Goal: Communication & Community: Participate in discussion

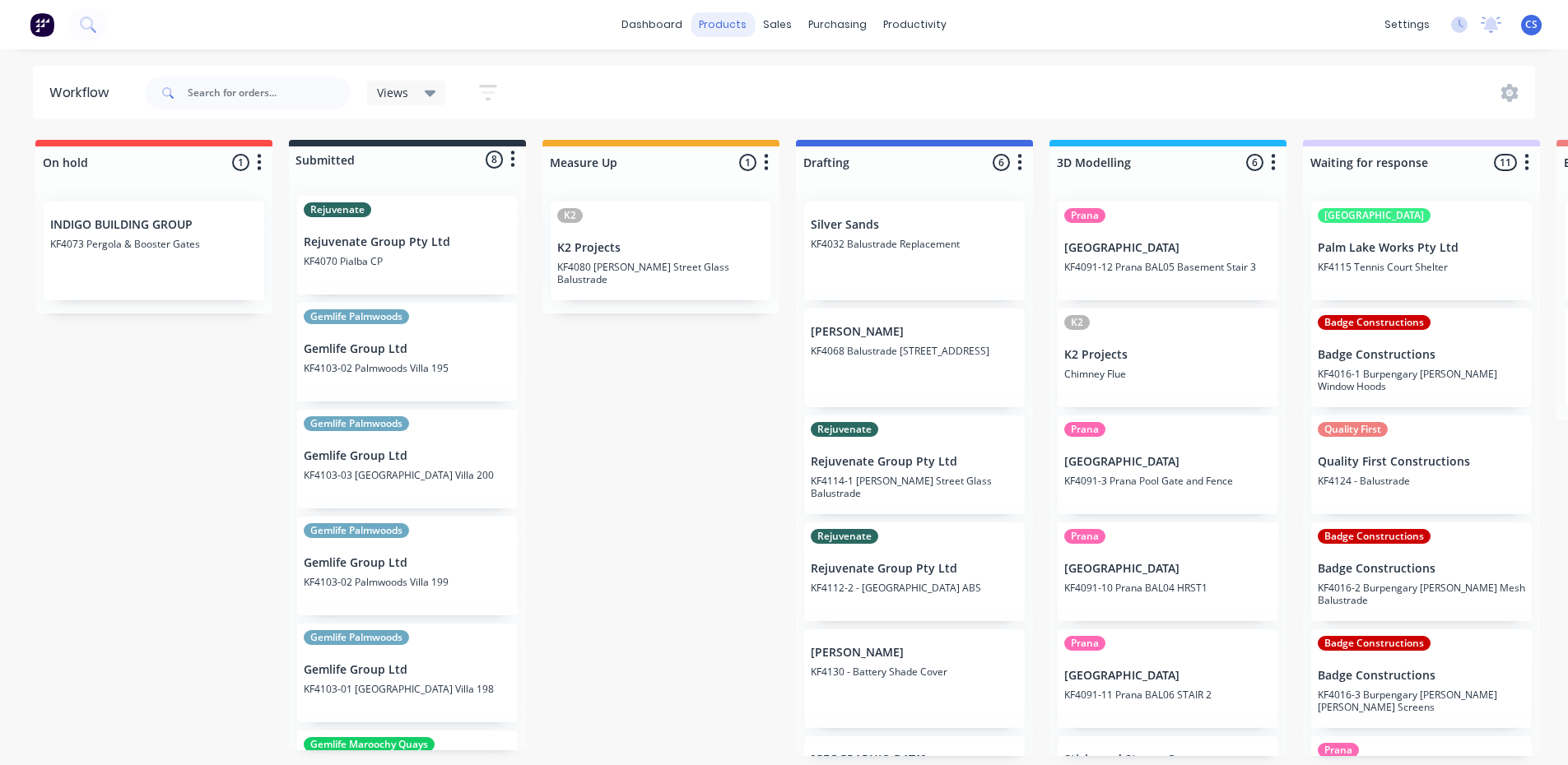
scroll to position [0, 1021]
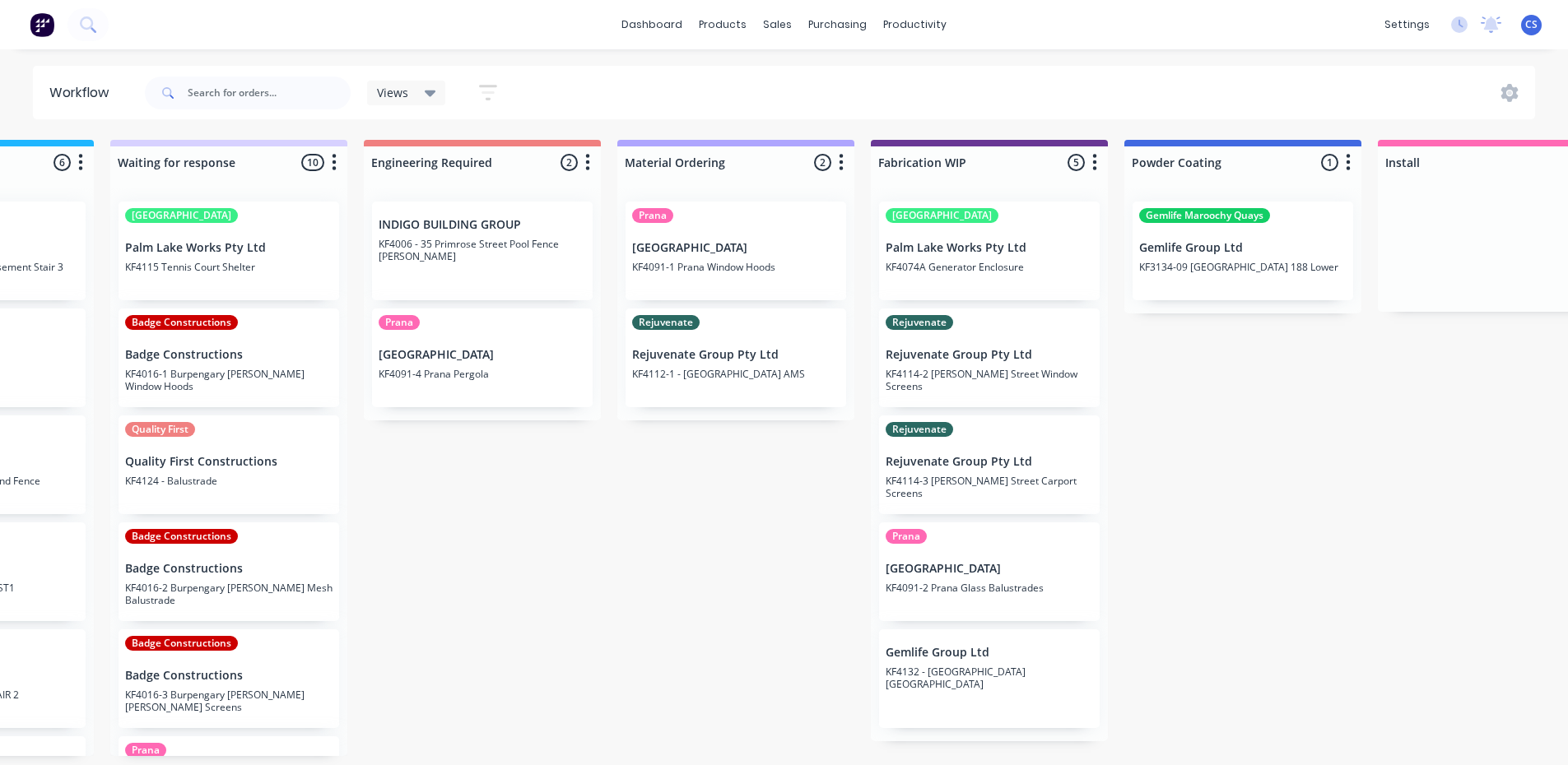
scroll to position [0, 1195]
click at [964, 670] on p "KF4132 - [GEOGRAPHIC_DATA] [GEOGRAPHIC_DATA]" at bounding box center [986, 677] width 208 height 24
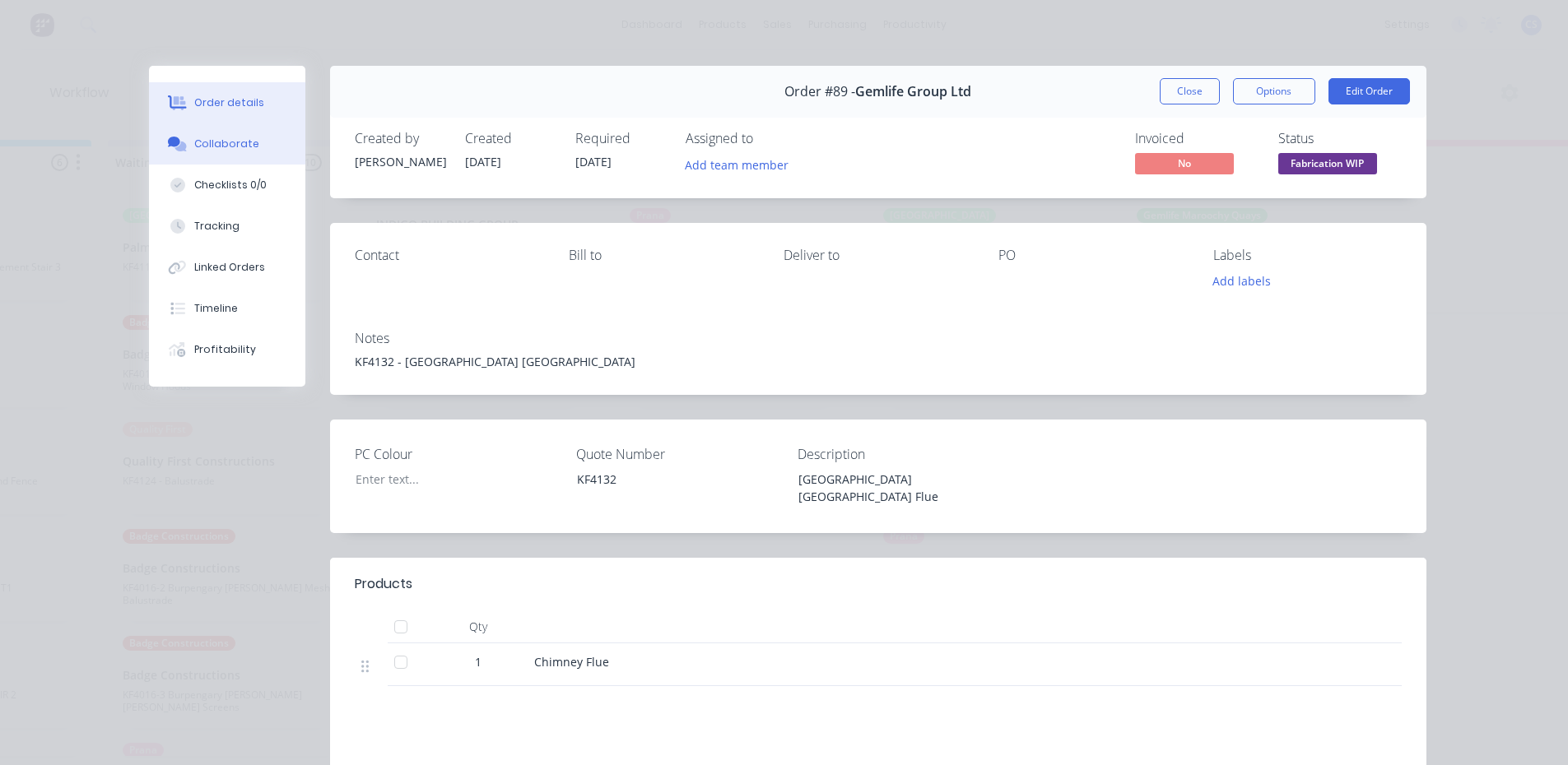
click at [208, 146] on div "Collaborate" at bounding box center [226, 143] width 65 height 15
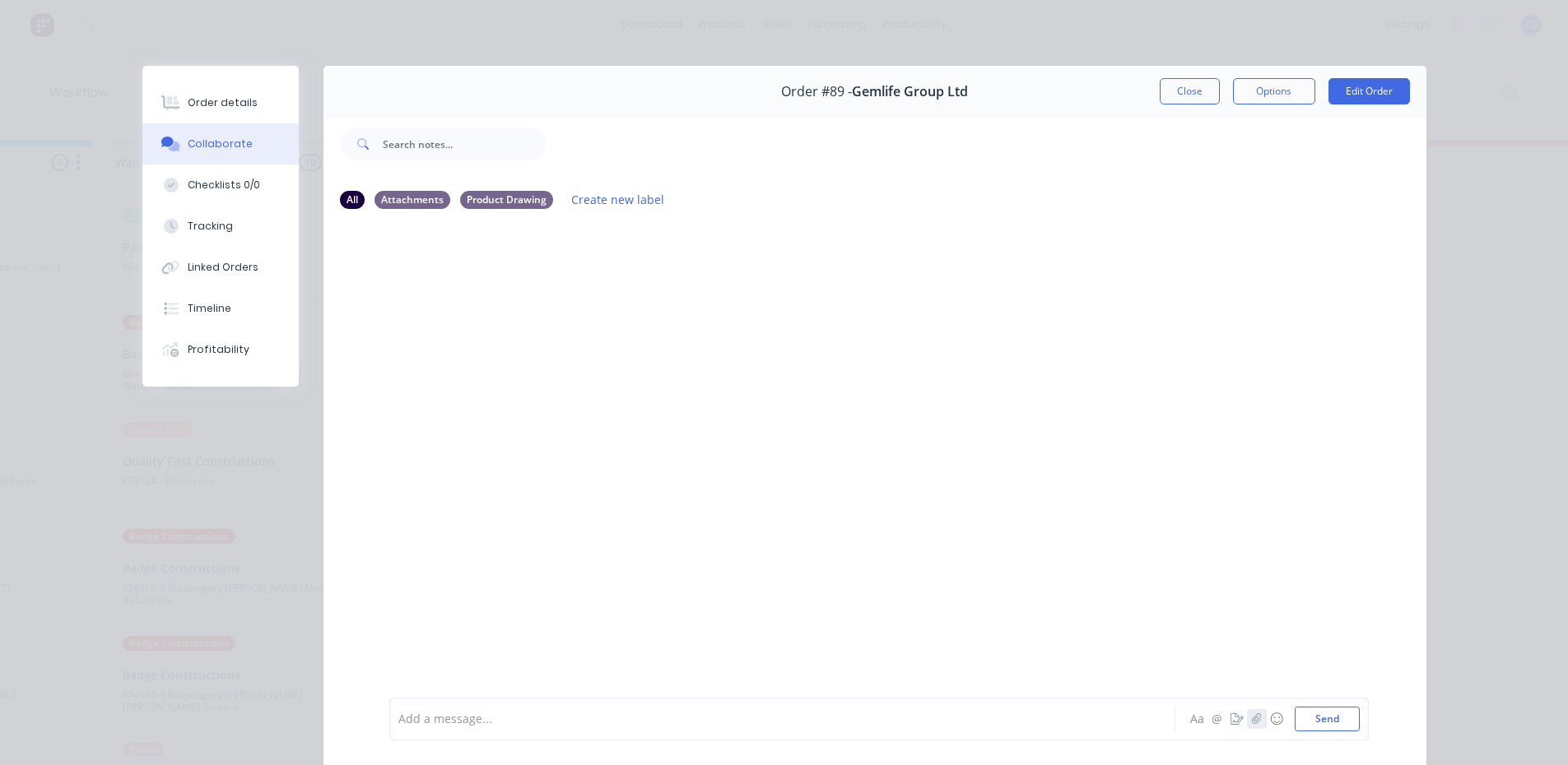
click at [1252, 722] on button "button" at bounding box center [1257, 719] width 20 height 20
click at [1251, 717] on icon "button" at bounding box center [1256, 719] width 10 height 12
click at [1325, 716] on button "Send" at bounding box center [1327, 718] width 65 height 24
click at [523, 353] on icon "button" at bounding box center [525, 347] width 5 height 19
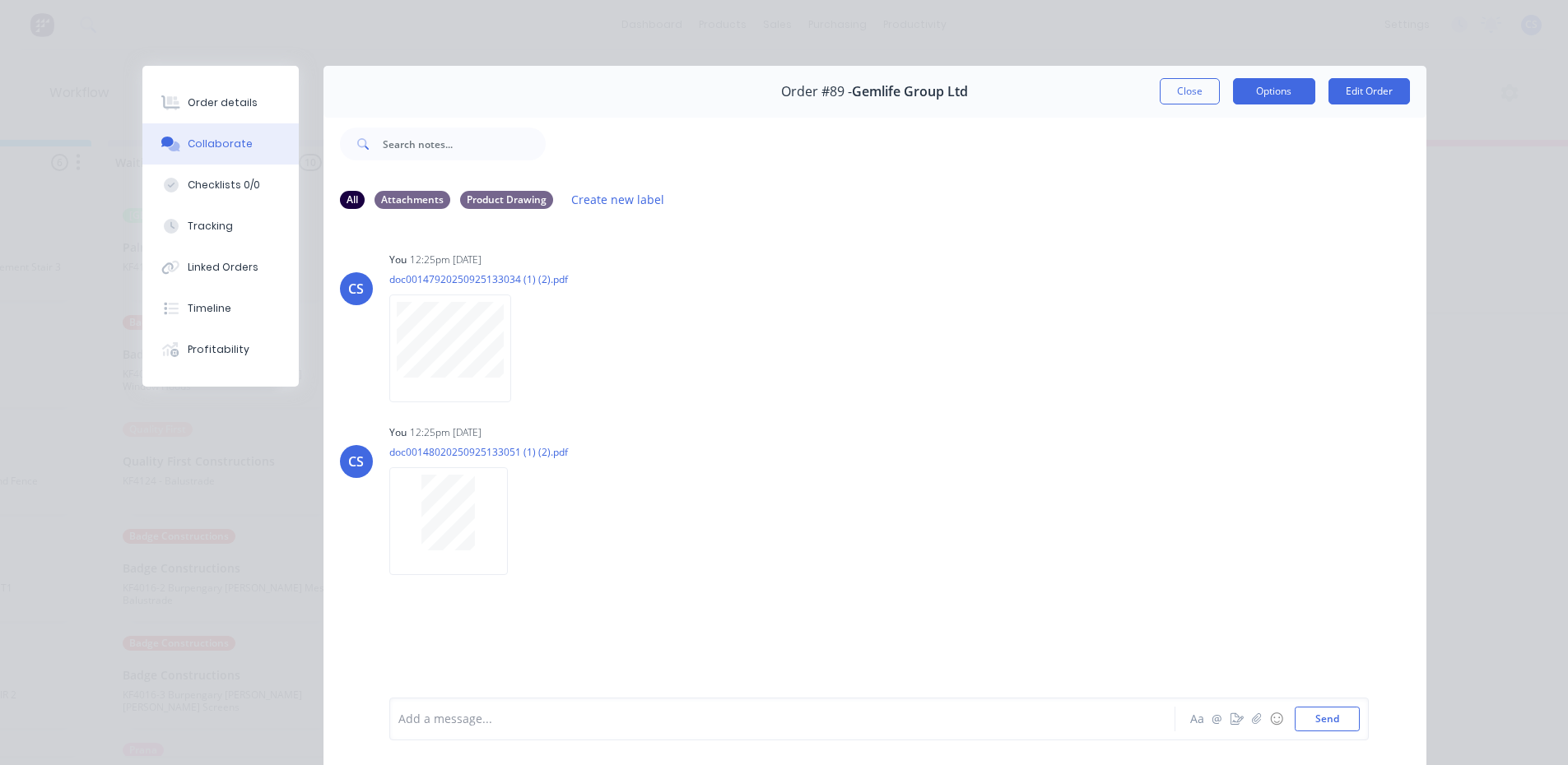
click at [1266, 88] on button "Options" at bounding box center [1273, 91] width 82 height 26
click at [872, 278] on div "You 12:25pm 26/09/25 doc00147920250925133034 (1) (2).pdf Labels Download Delete" at bounding box center [646, 322] width 514 height 148
click at [1185, 96] on button "Close" at bounding box center [1189, 91] width 60 height 26
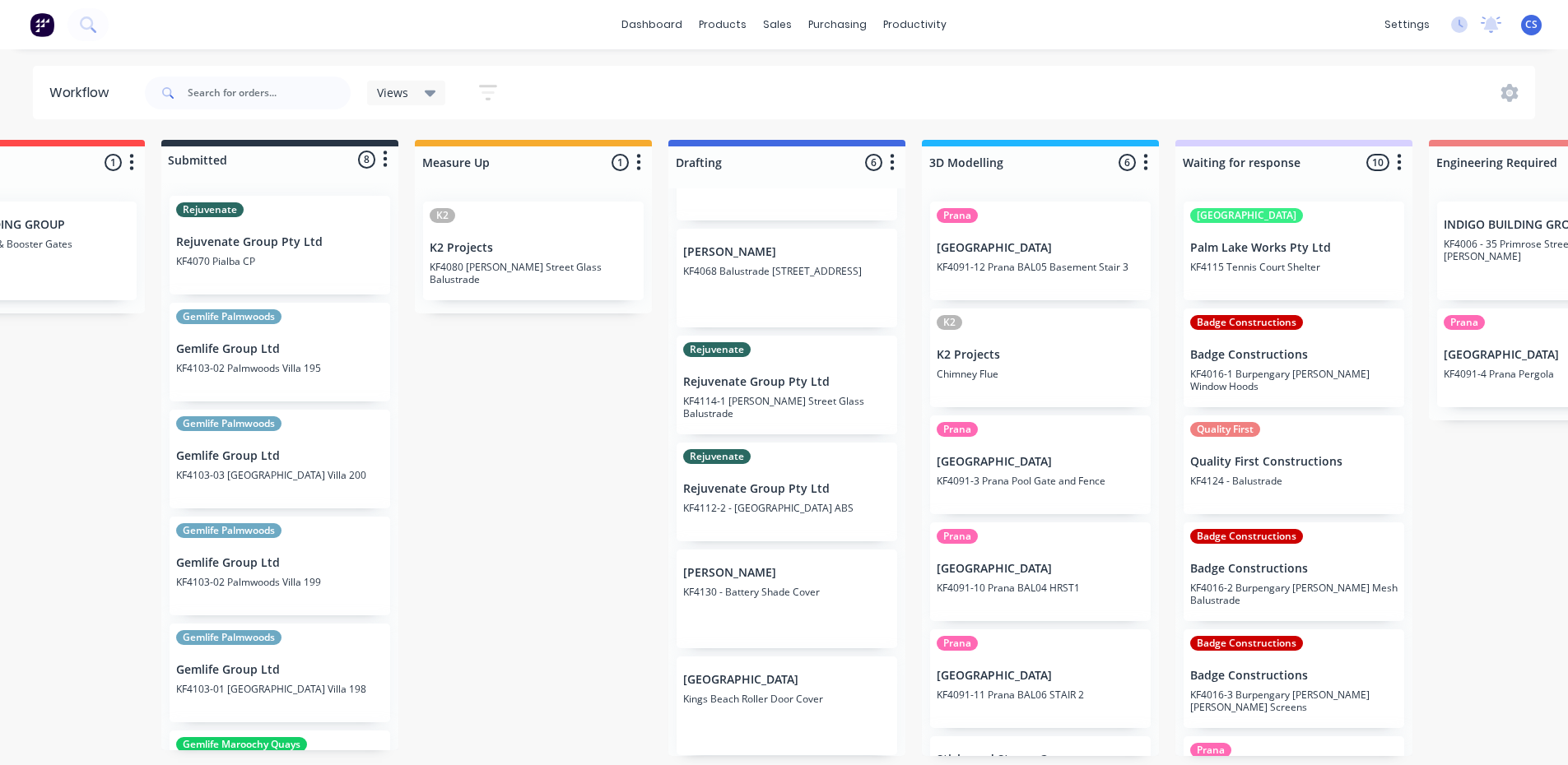
drag, startPoint x: 997, startPoint y: 512, endPoint x: 1006, endPoint y: 513, distance: 9.1
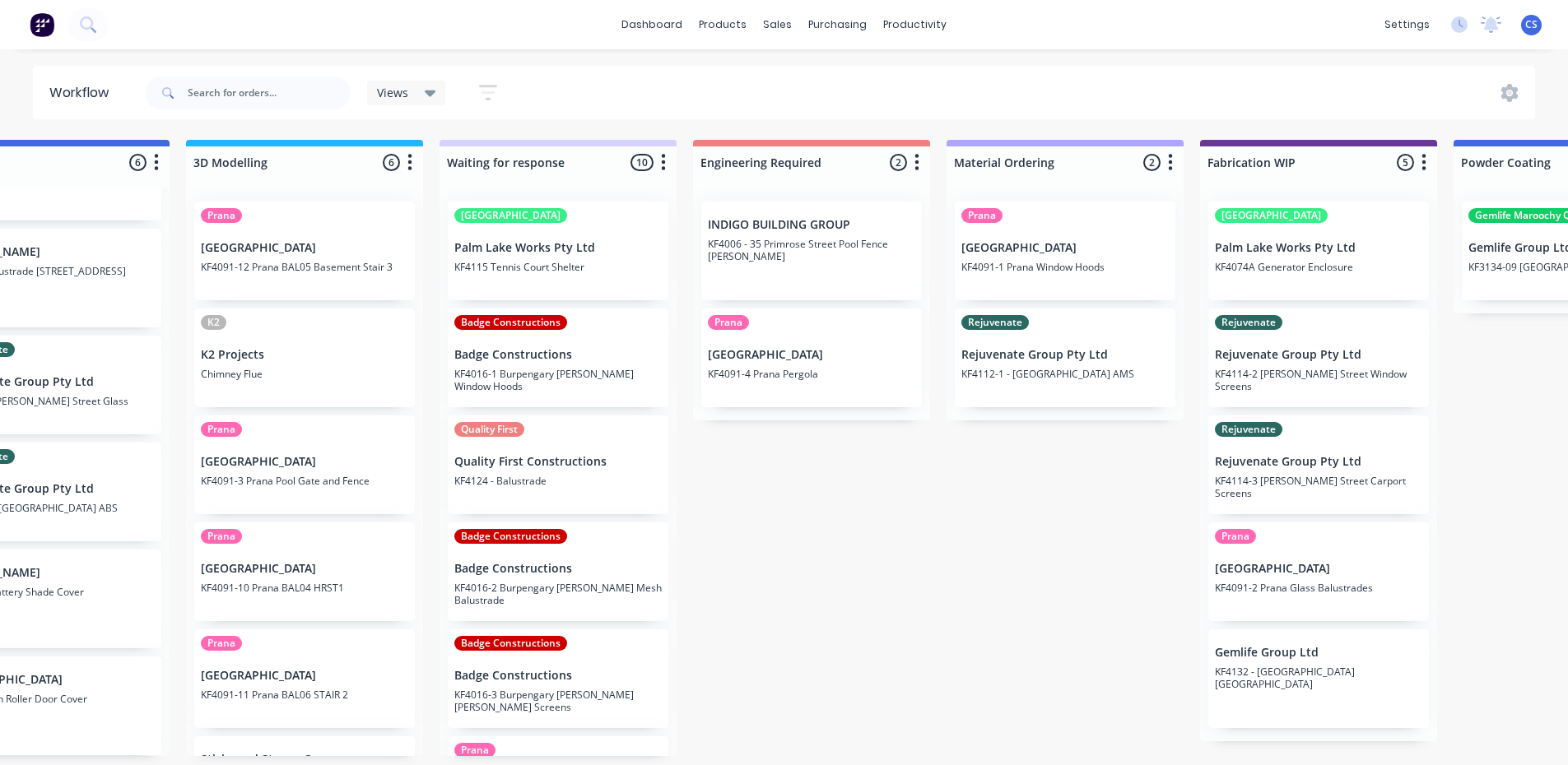
scroll to position [0, 875]
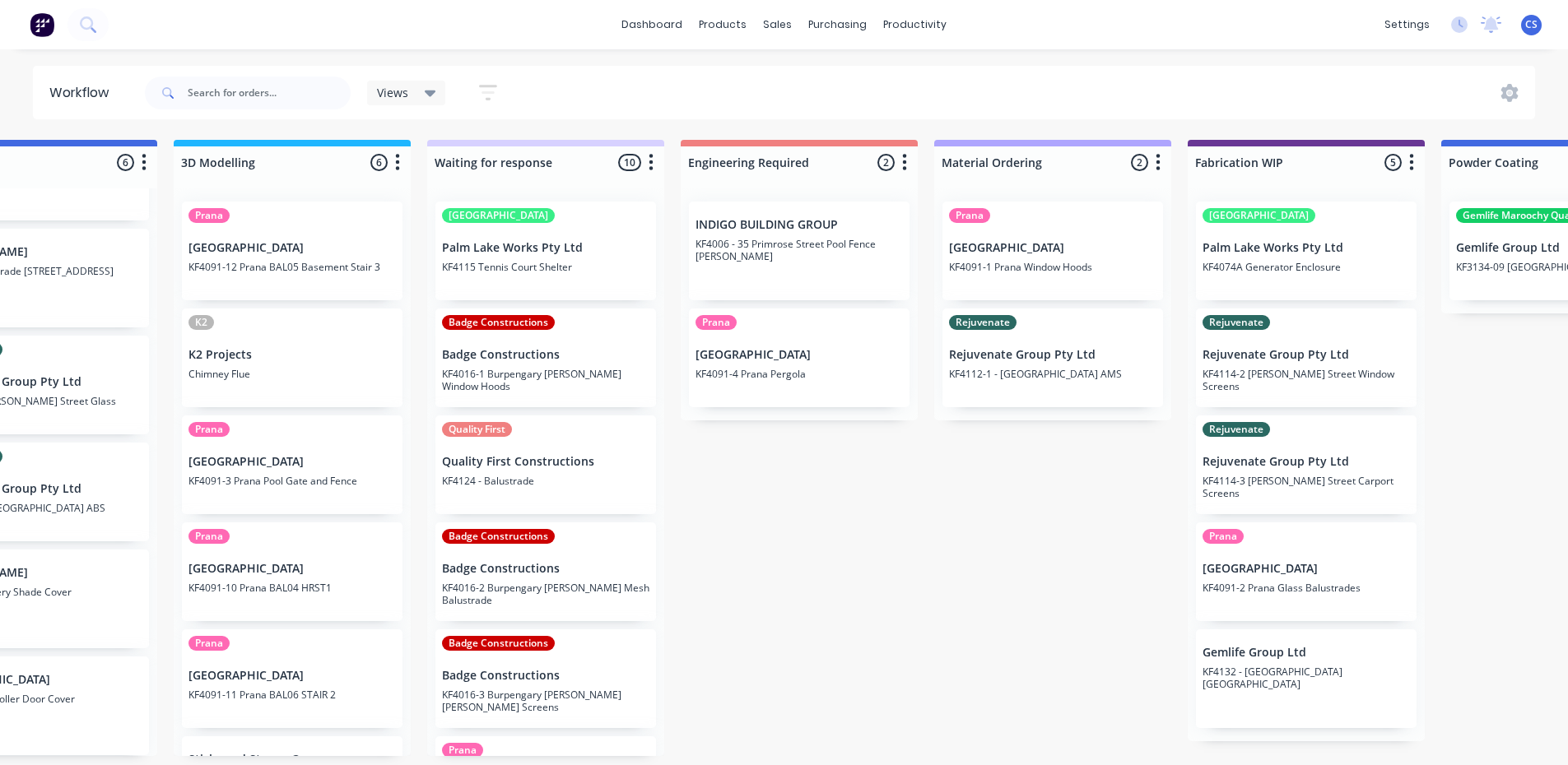
click at [1256, 688] on div "Gemlife Group Ltd KF4132 - Highfield Heights Flue" at bounding box center [1306, 678] width 221 height 99
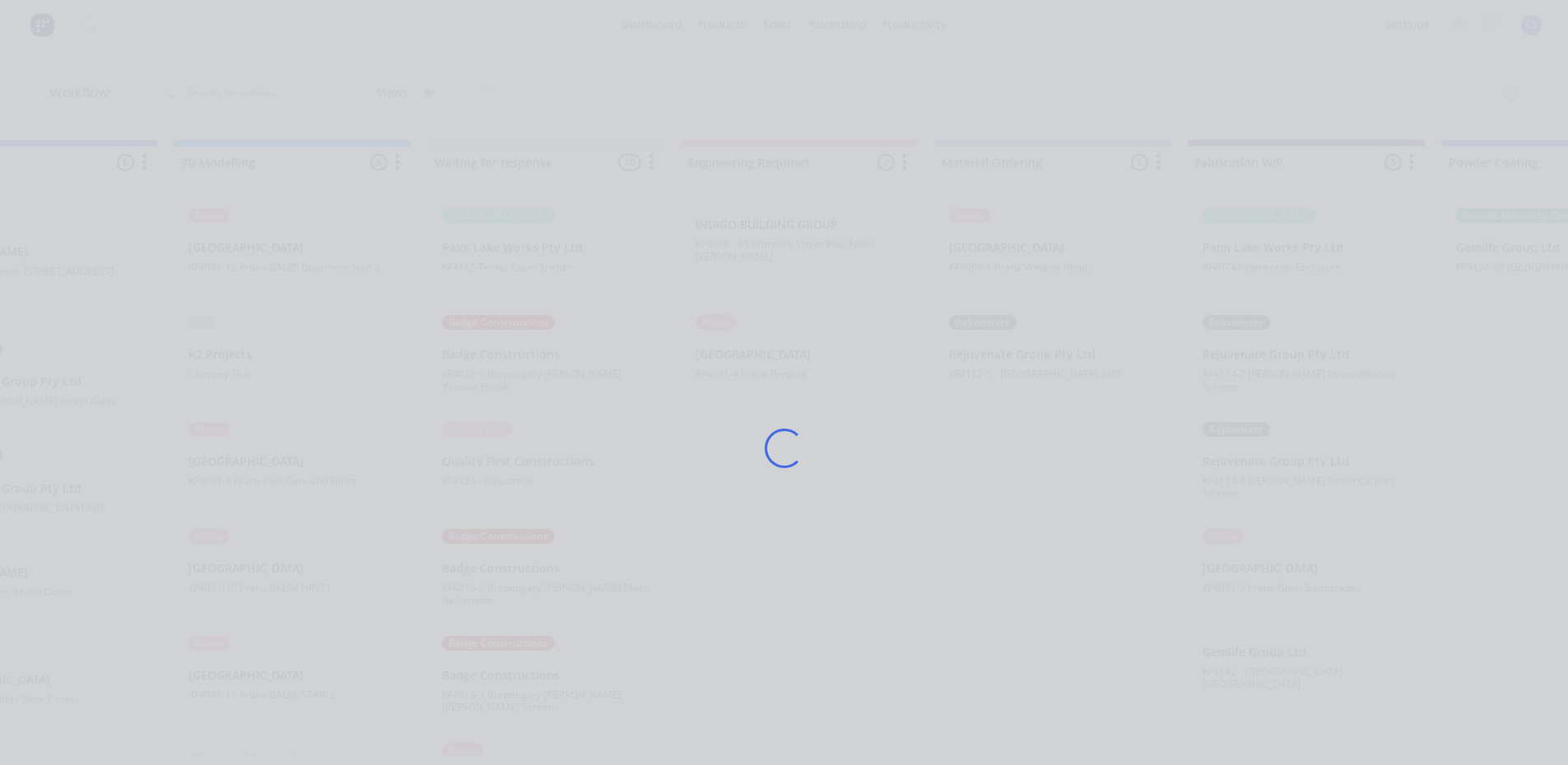
click at [1256, 686] on div "Loading..." at bounding box center [784, 448] width 1316 height 765
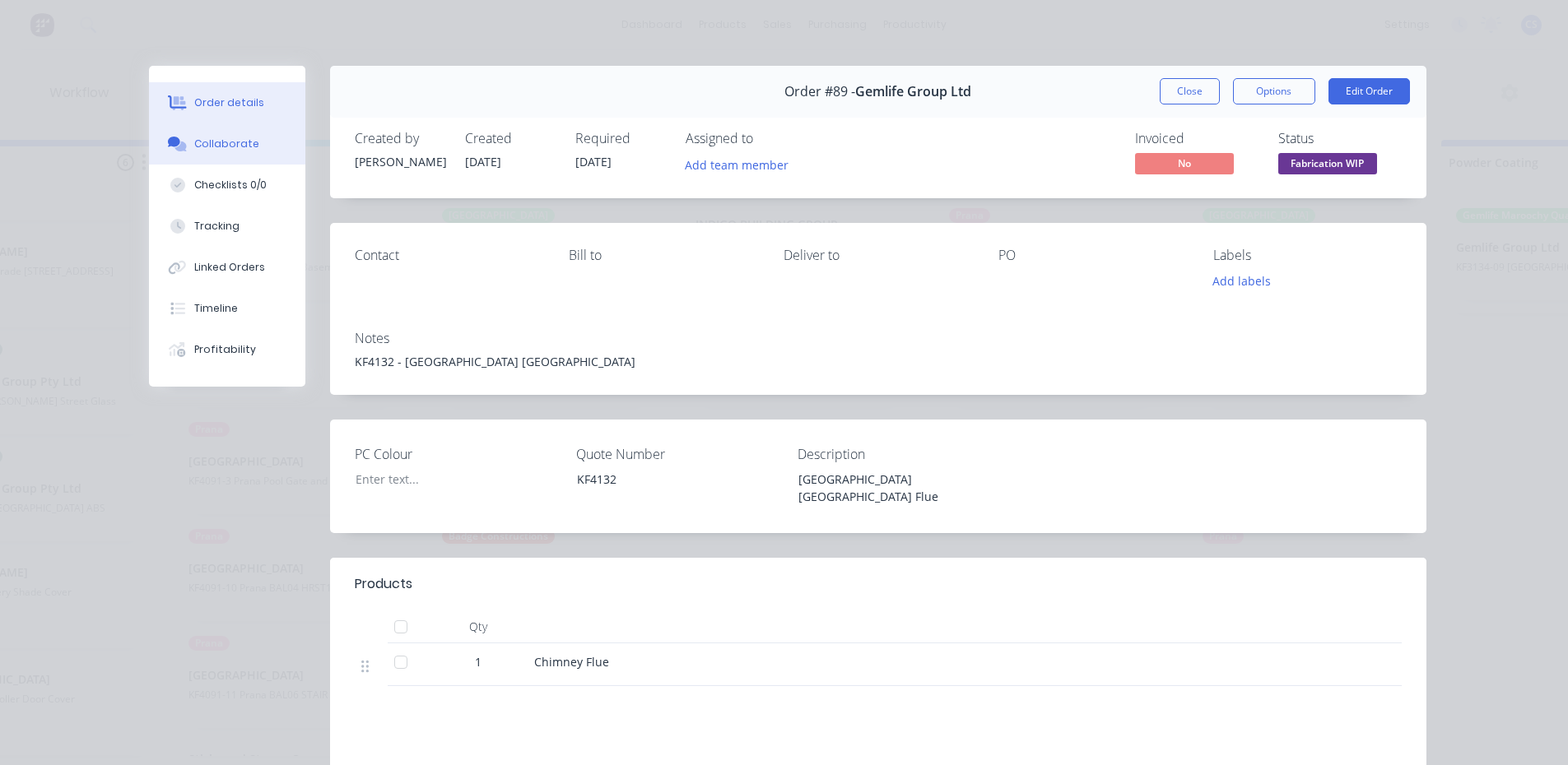
click at [237, 147] on div "Collaborate" at bounding box center [226, 143] width 65 height 15
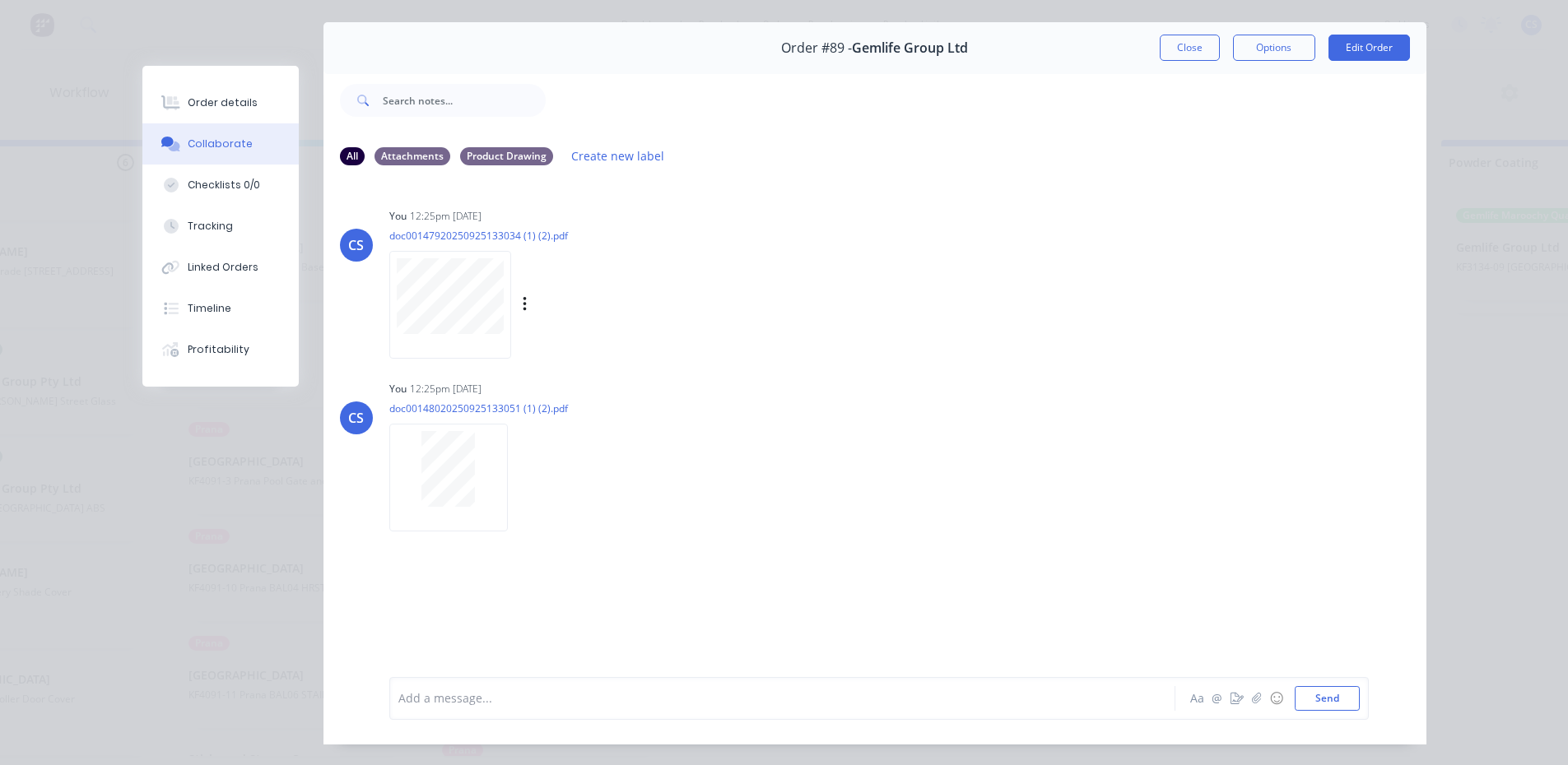
scroll to position [5, 0]
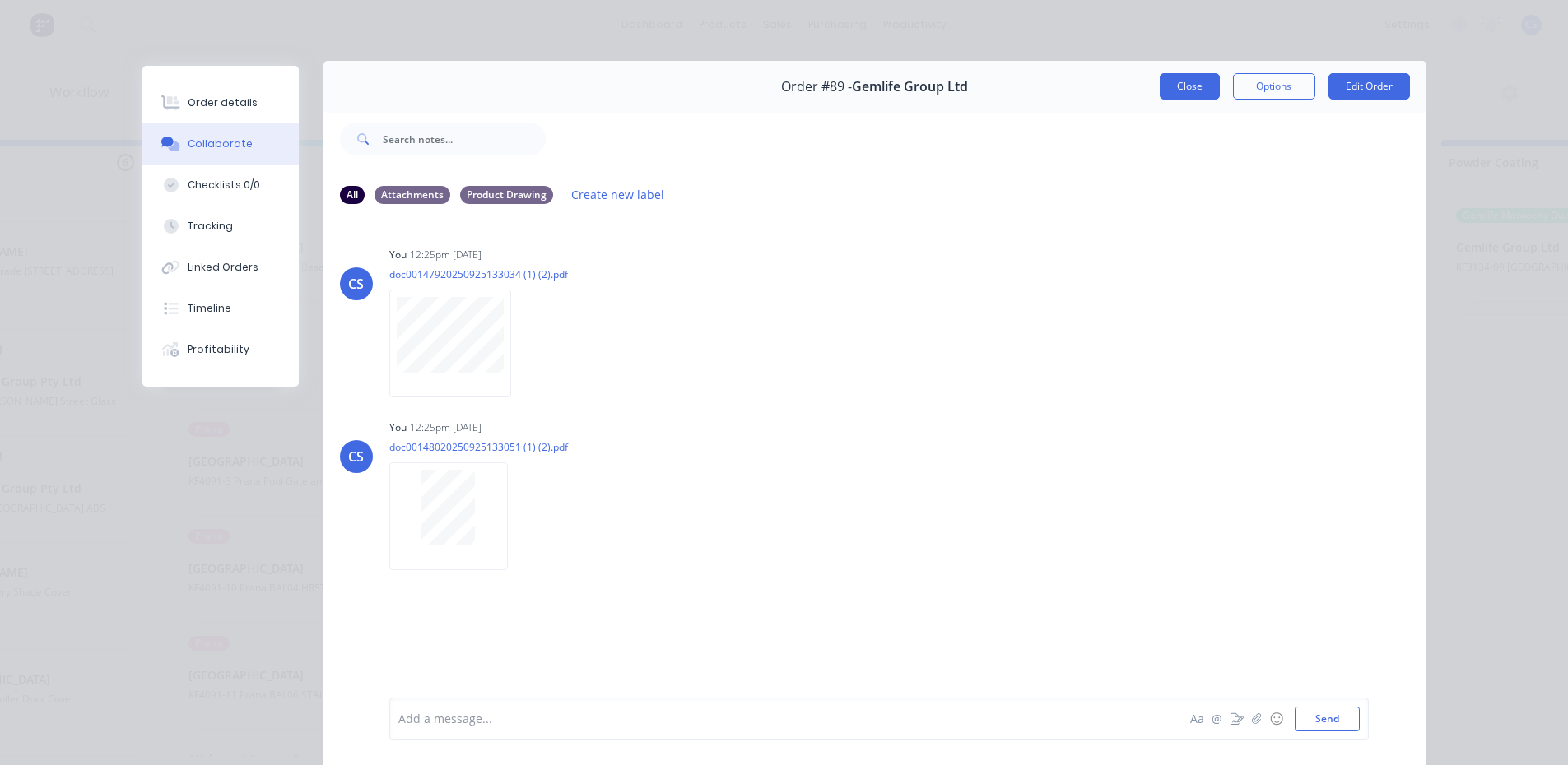
click at [1167, 98] on button "Close" at bounding box center [1189, 86] width 60 height 26
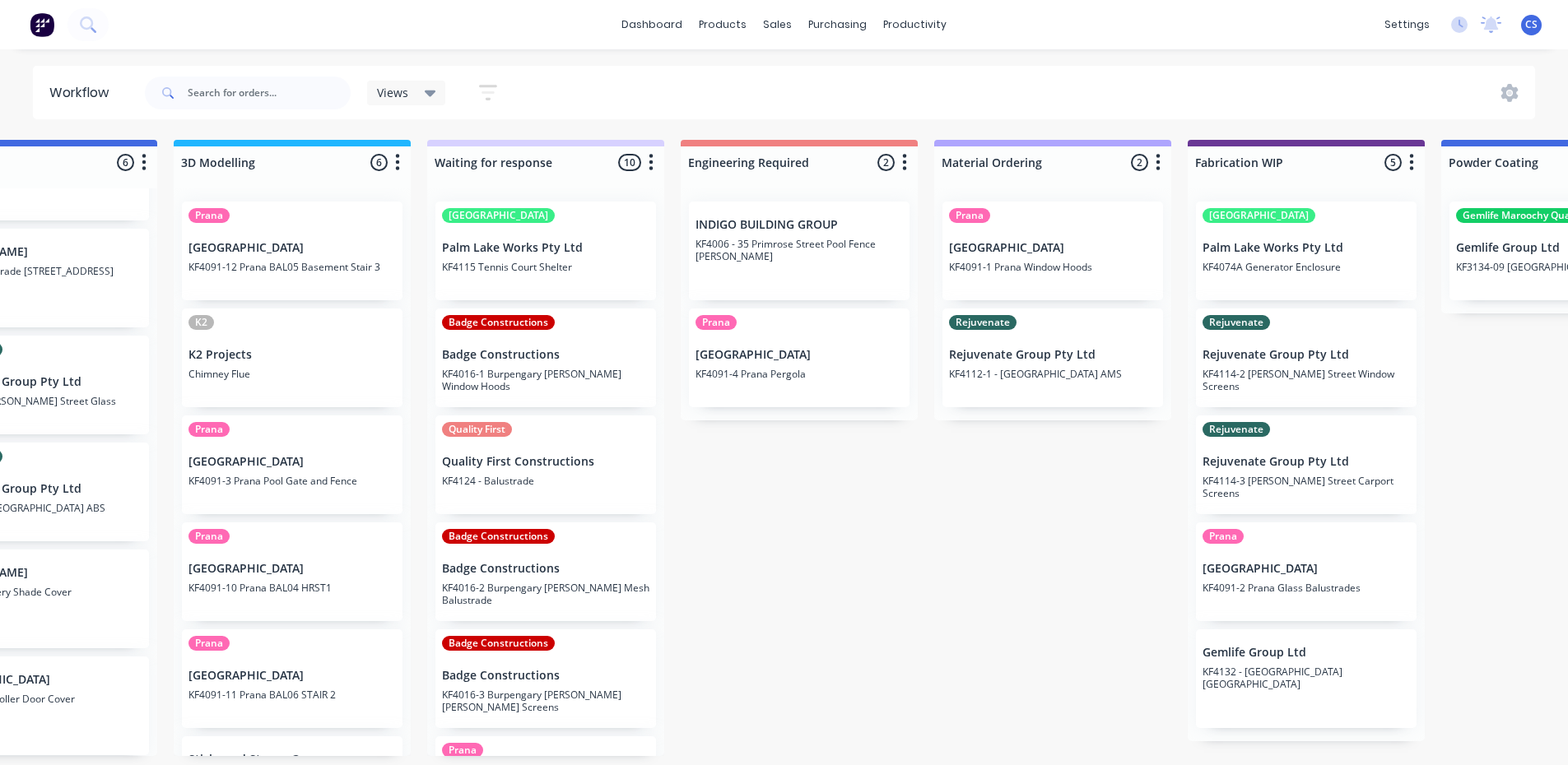
click at [1256, 676] on div "Gemlife Group Ltd KF4132 - Highfield Heights Flue" at bounding box center [1306, 678] width 221 height 99
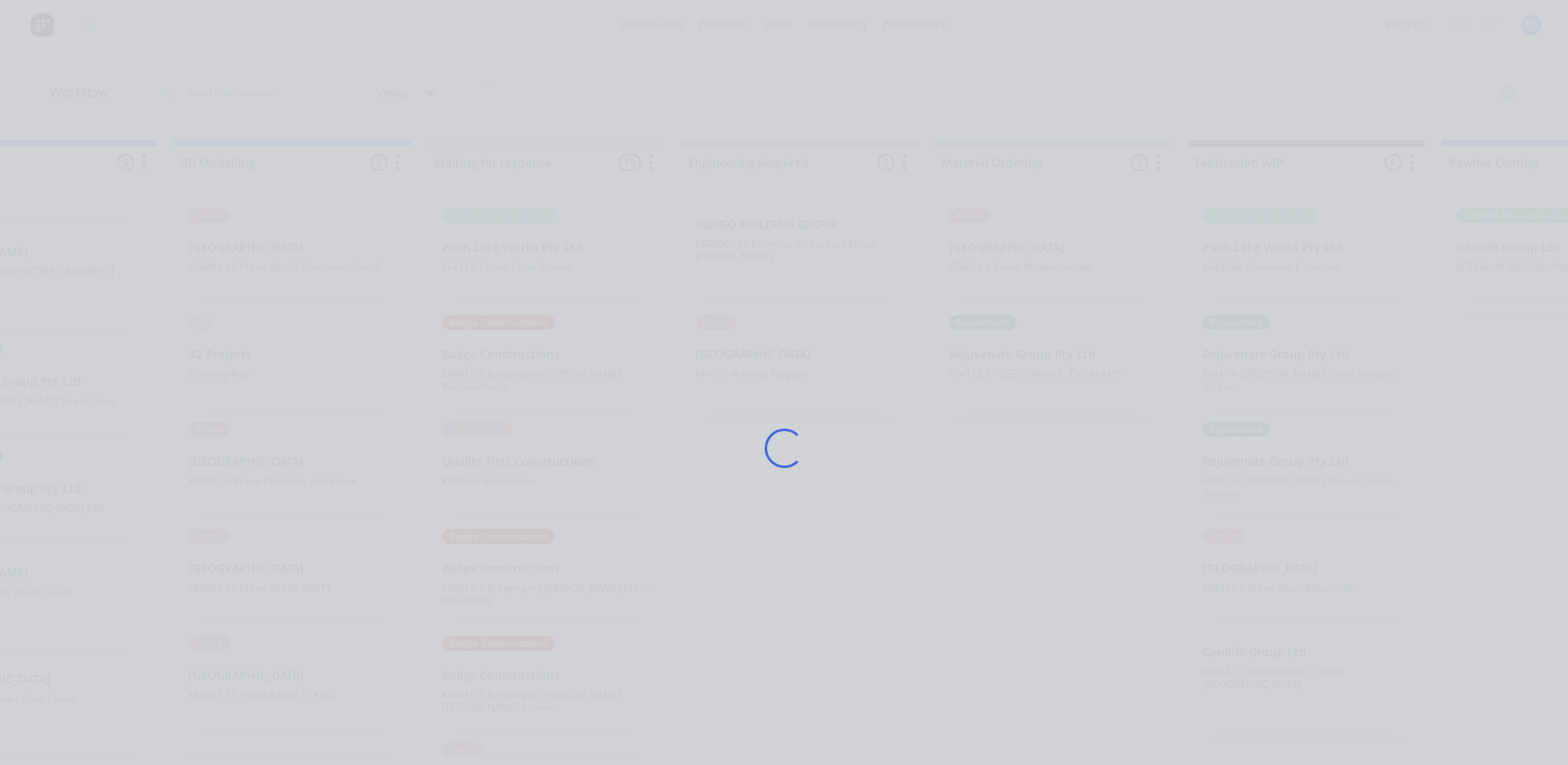
click at [1256, 674] on div "Loading..." at bounding box center [784, 448] width 1316 height 765
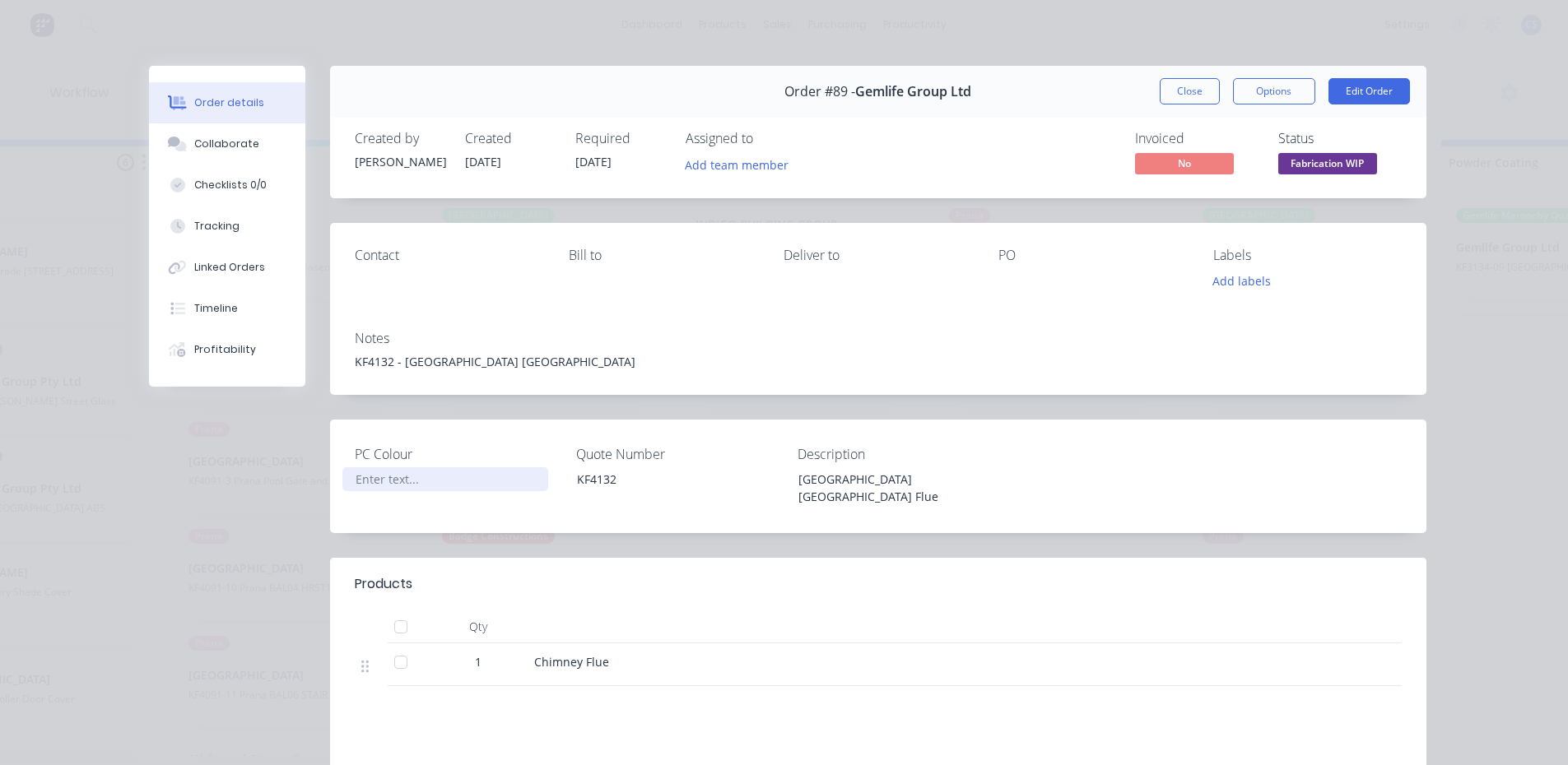
click at [383, 478] on div at bounding box center [445, 479] width 206 height 23
